Goal: Information Seeking & Learning: Check status

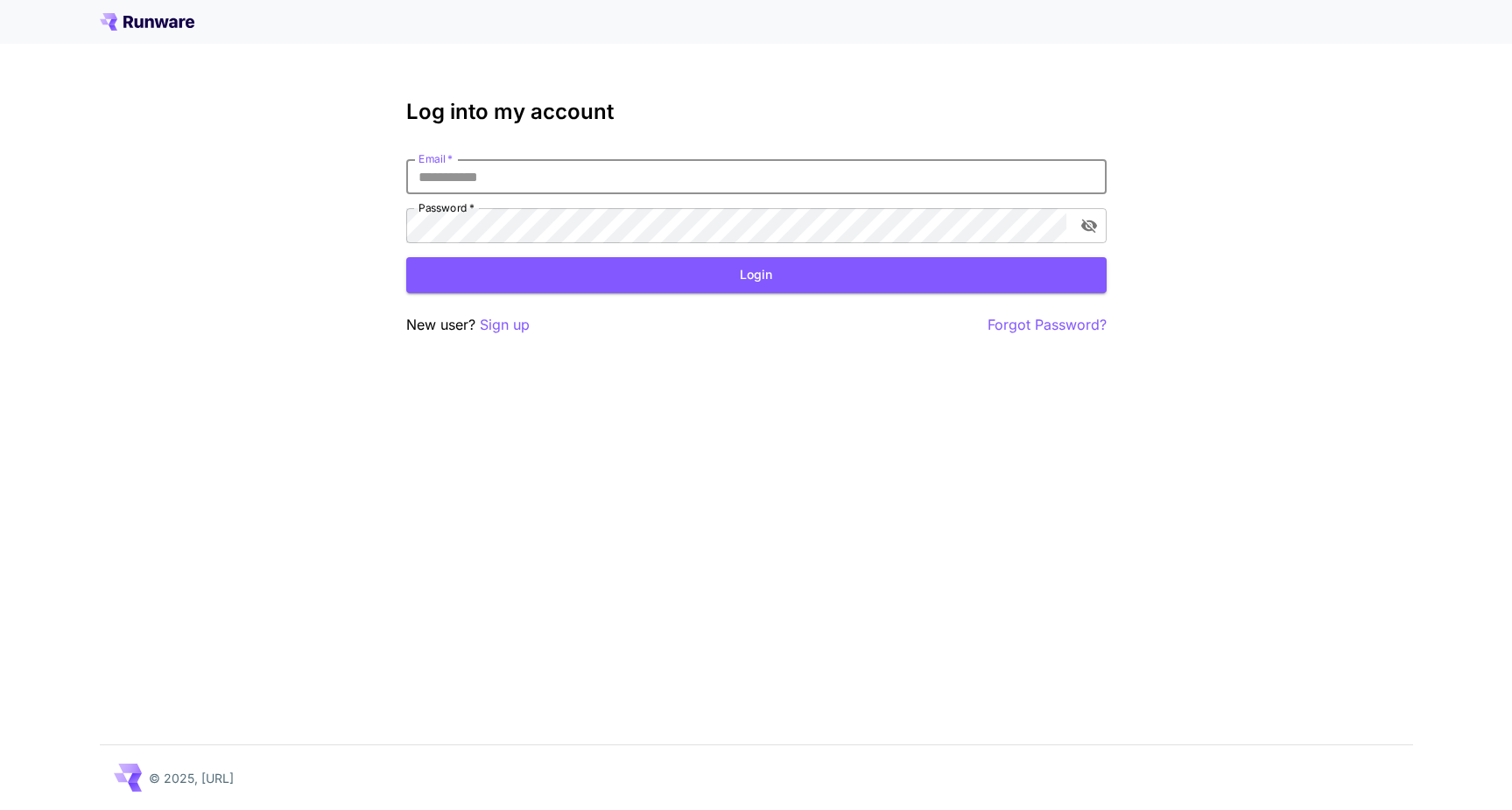
type input "**********"
click at [755, 275] on button "Login" at bounding box center [756, 275] width 701 height 36
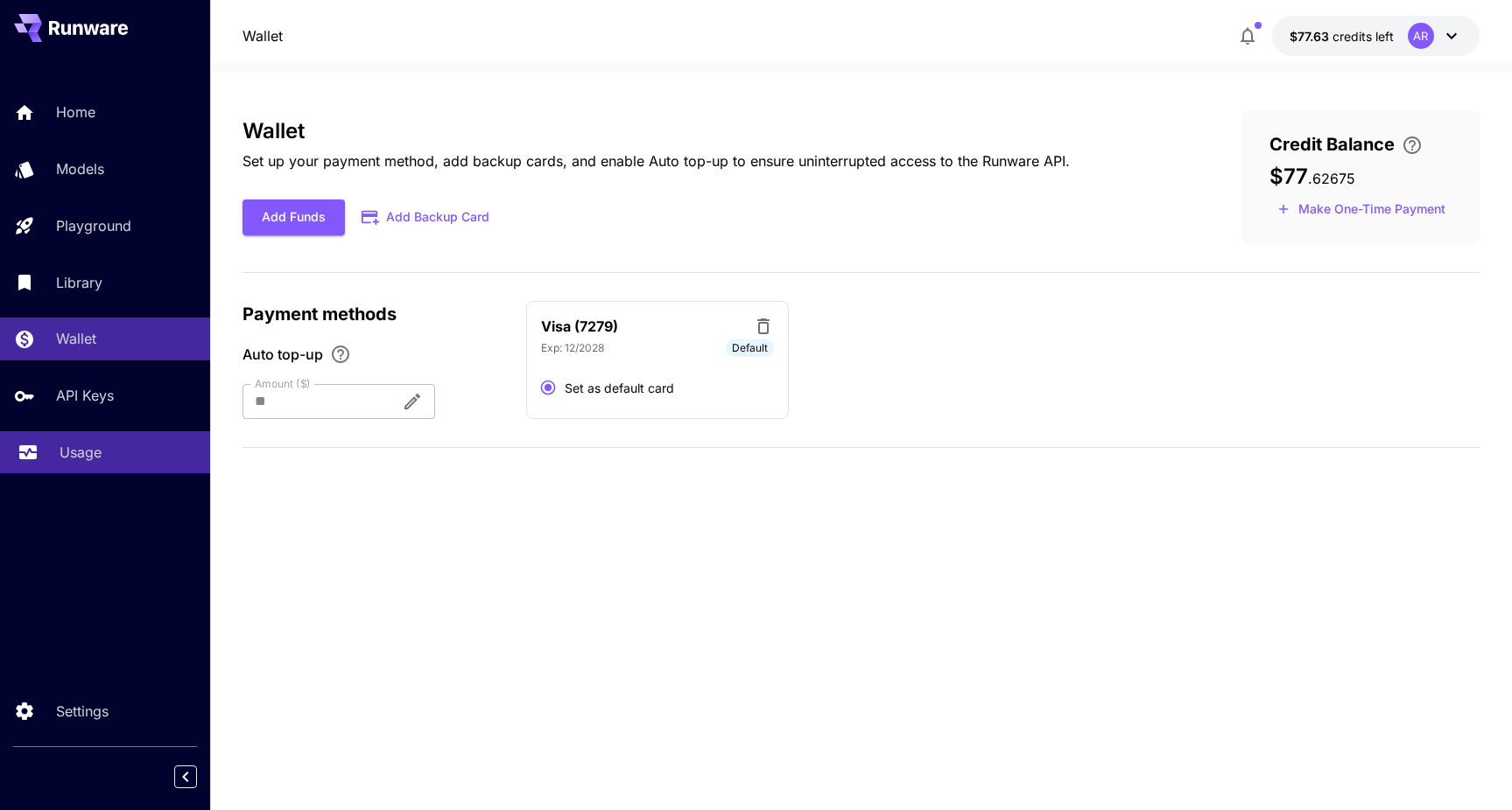
click at [69, 453] on p "Usage" at bounding box center [80, 452] width 42 height 21
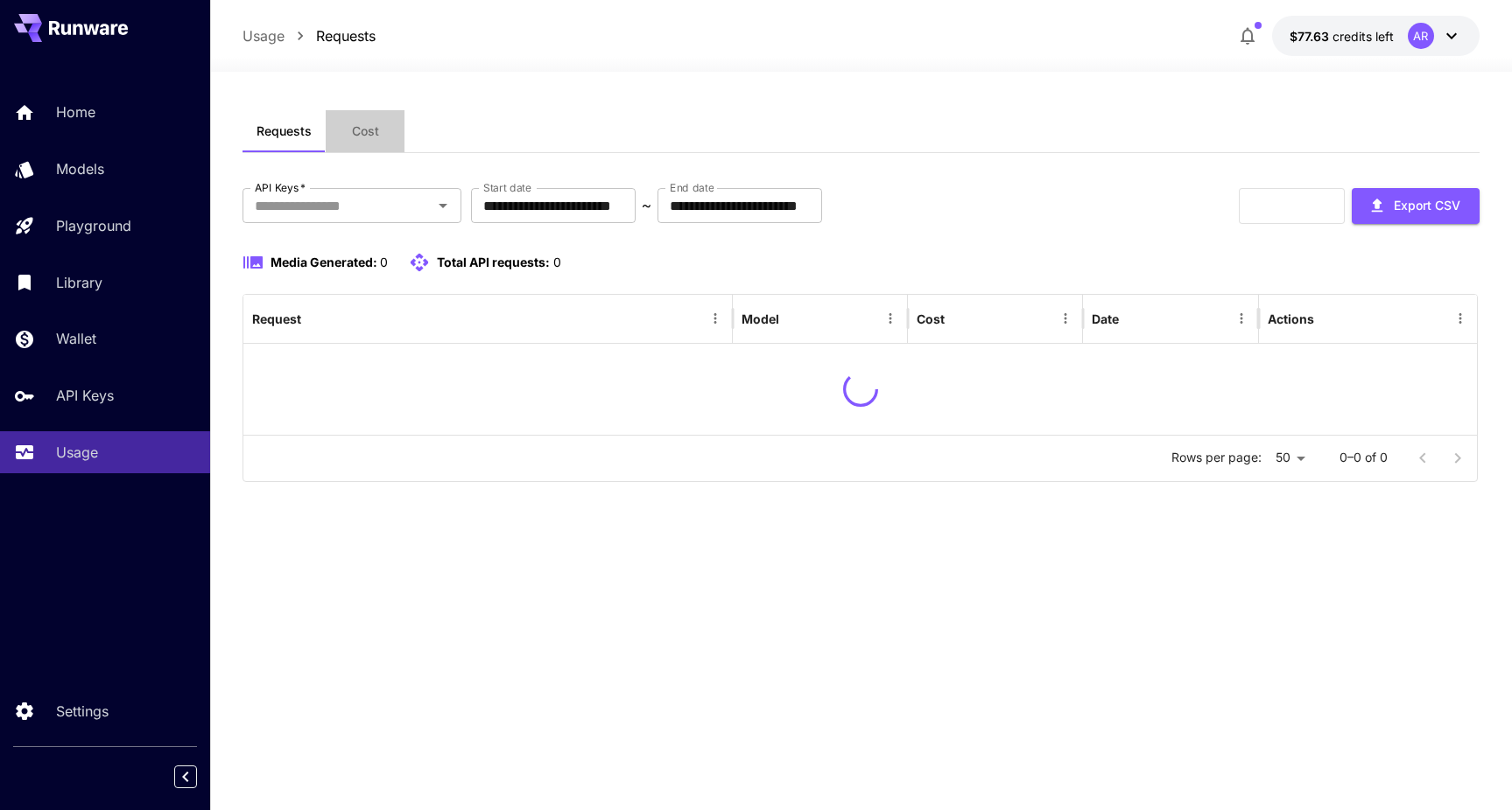
click at [362, 135] on span "Cost" at bounding box center [365, 132] width 27 height 16
